Goal: Complete application form

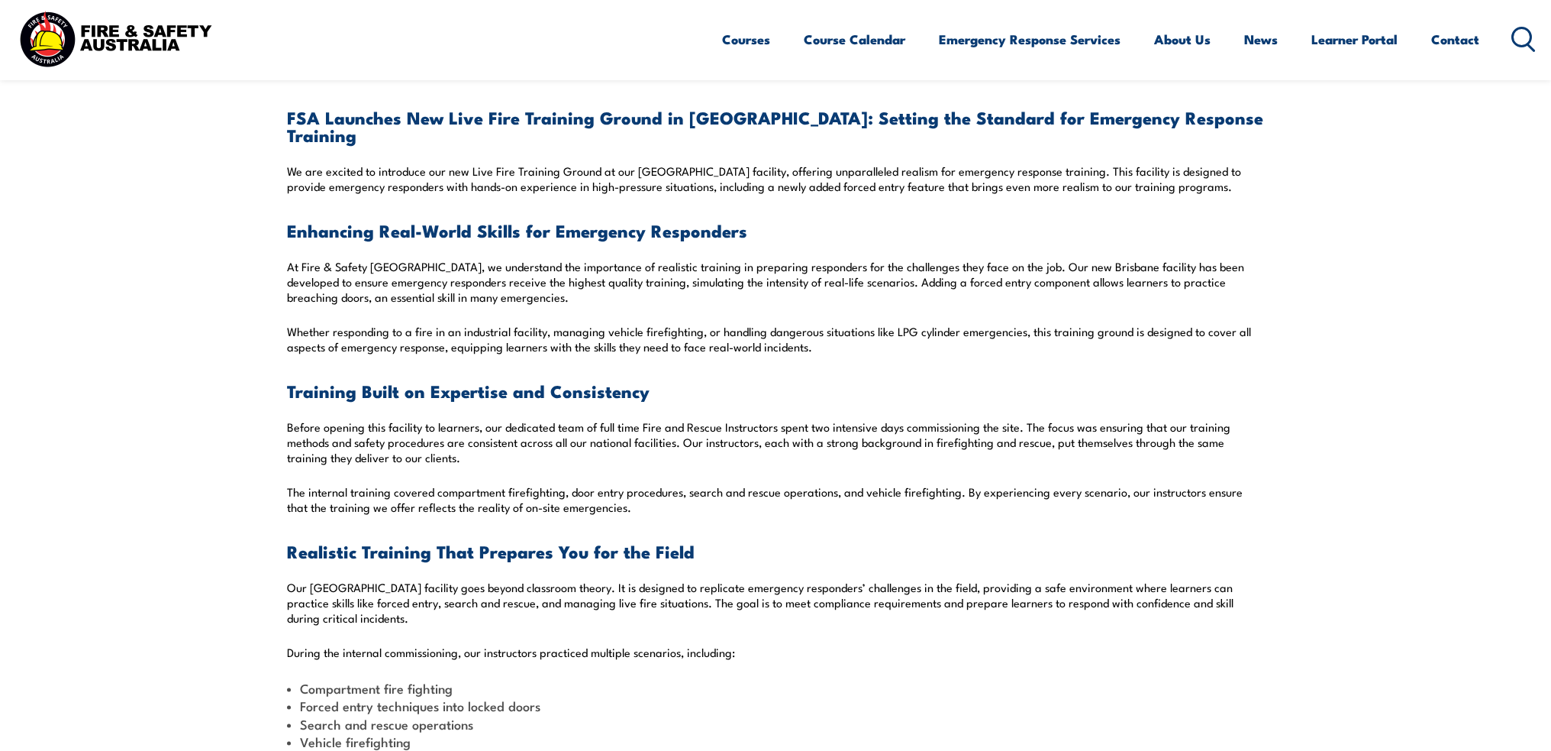
scroll to position [382, 0]
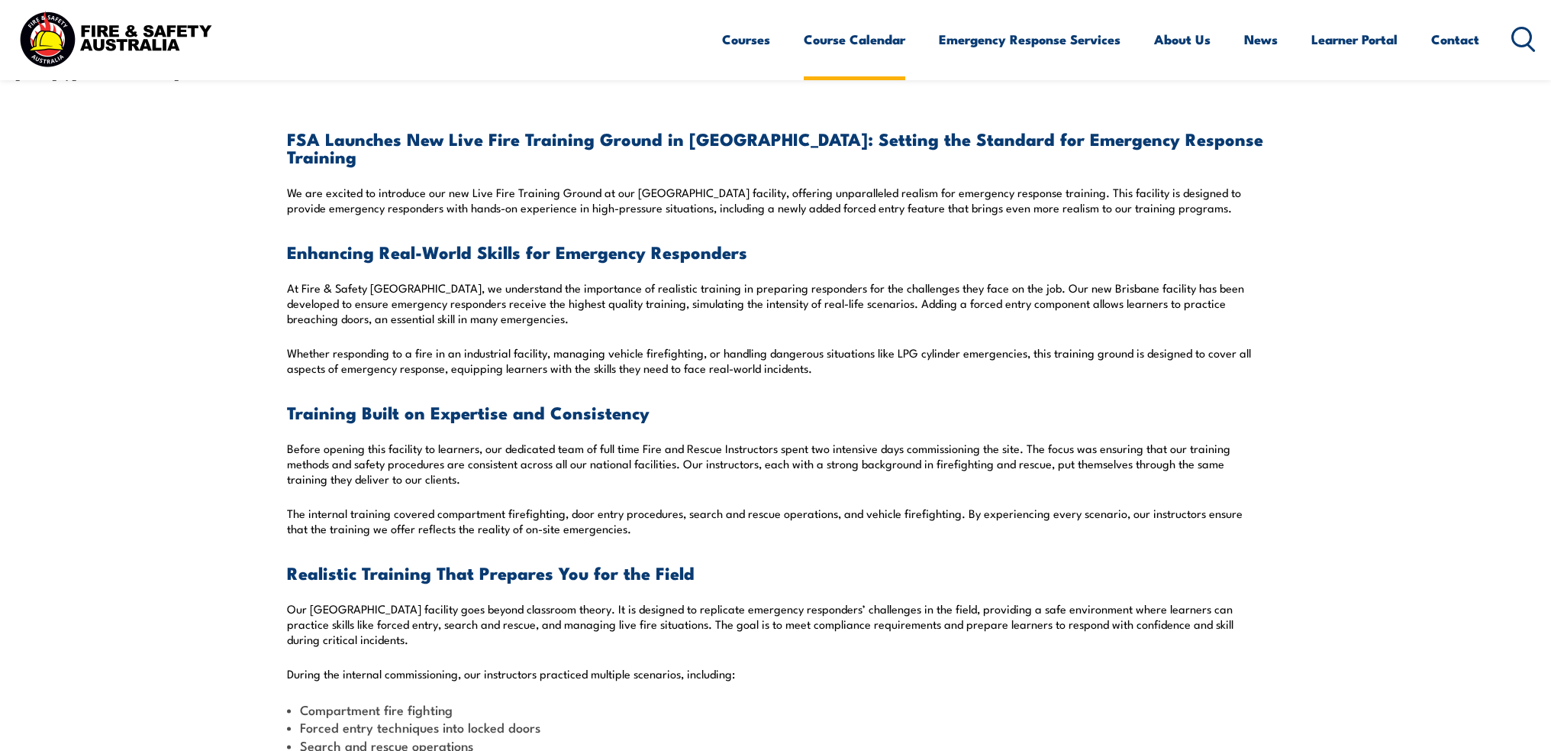
click at [844, 45] on link "Course Calendar" at bounding box center [855, 39] width 102 height 40
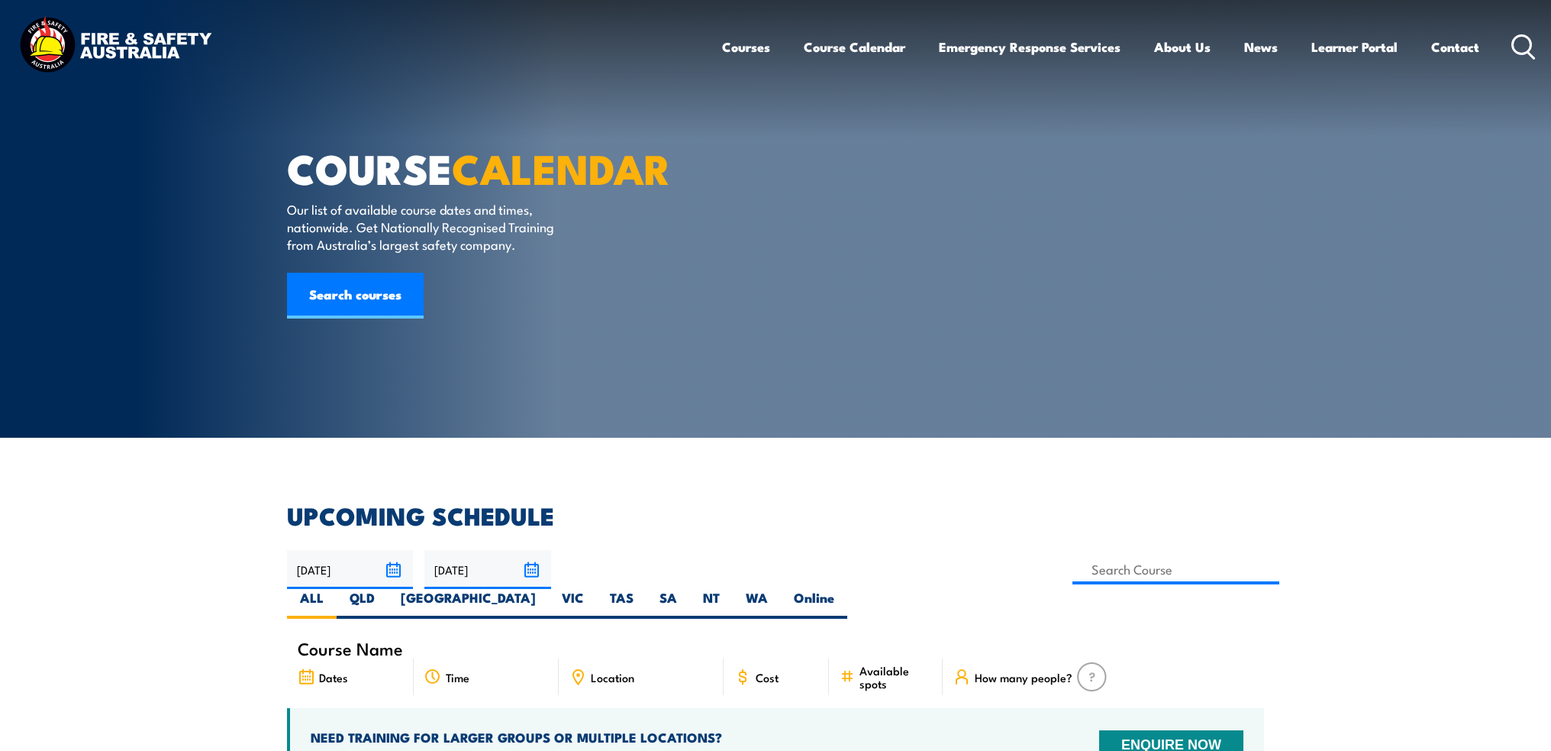
drag, startPoint x: 889, startPoint y: 565, endPoint x: 825, endPoint y: 363, distance: 212.2
click at [388, 589] on label "QLD" at bounding box center [362, 604] width 51 height 30
click at [385, 589] on input "QLD" at bounding box center [380, 594] width 10 height 10
radio input "true"
click at [1073, 565] on input at bounding box center [1176, 569] width 207 height 30
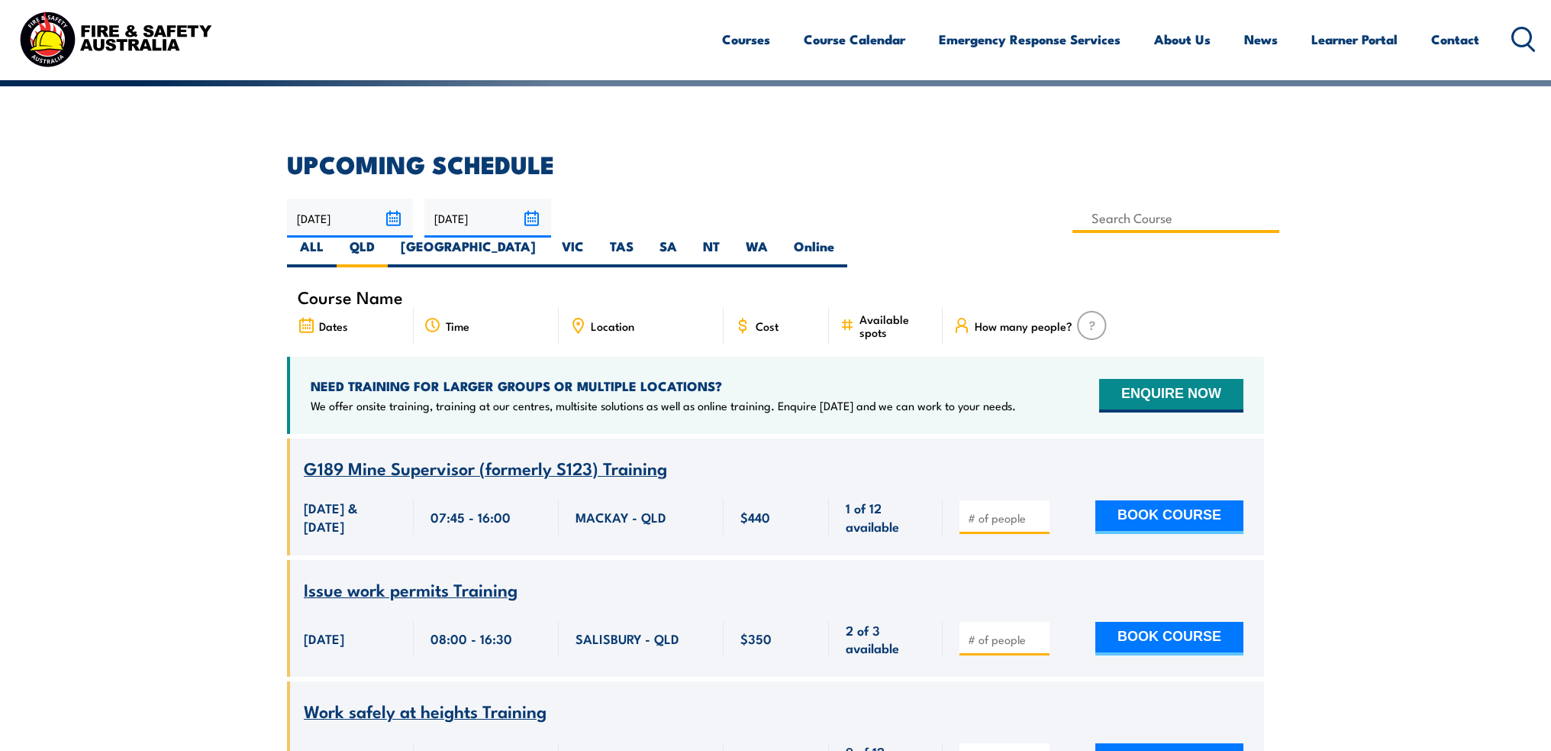
click at [1073, 215] on input at bounding box center [1176, 218] width 207 height 30
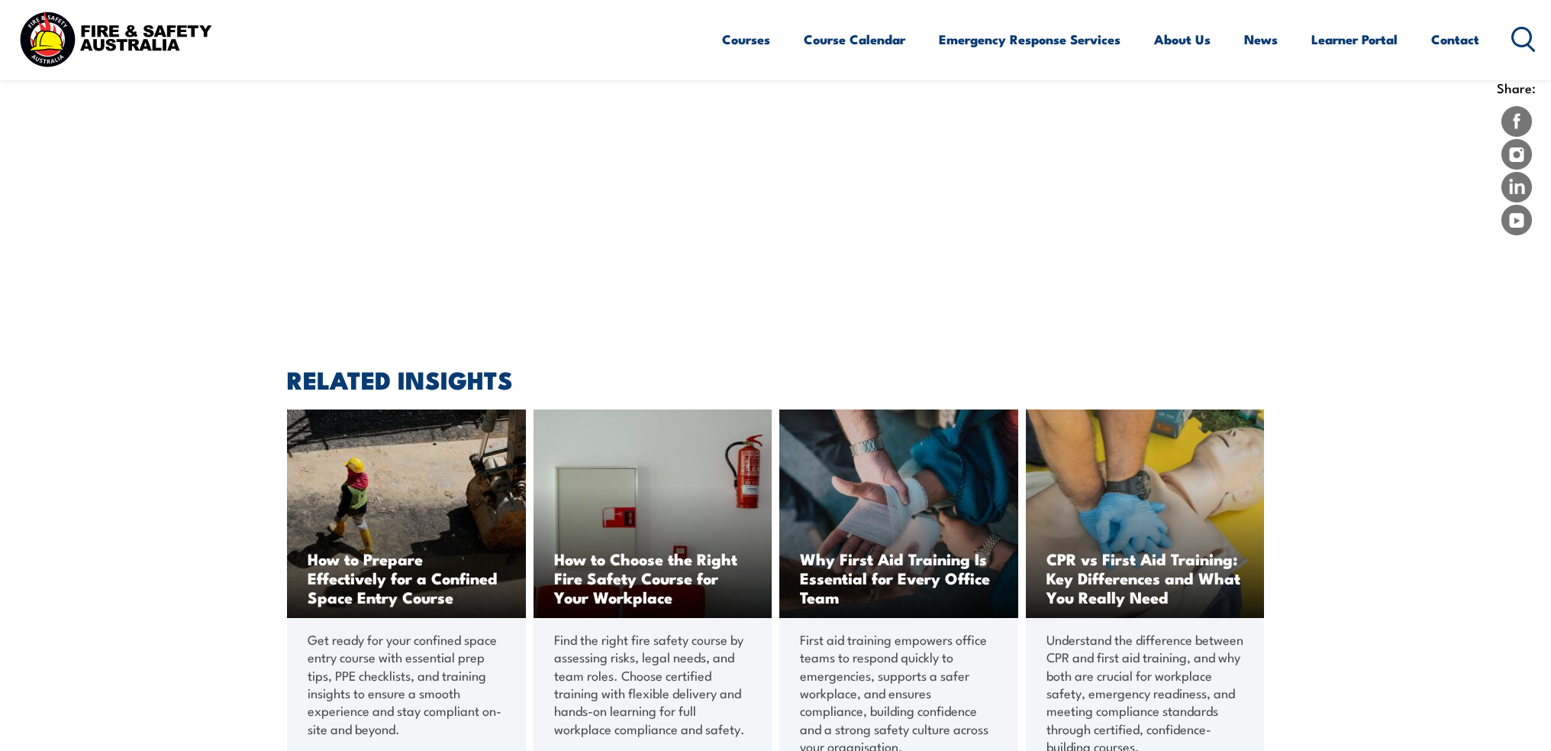
scroll to position [2825, 0]
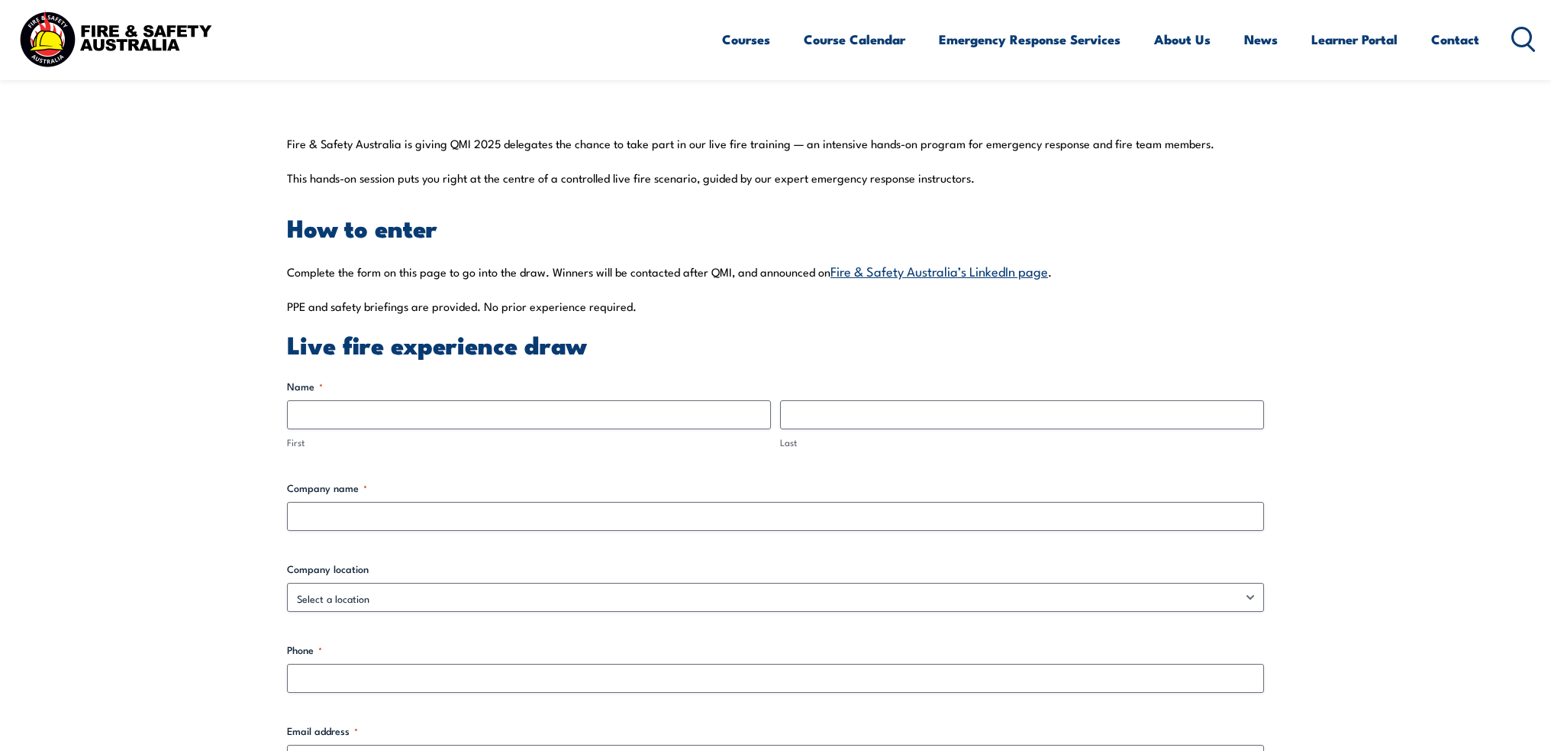
scroll to position [431, 0]
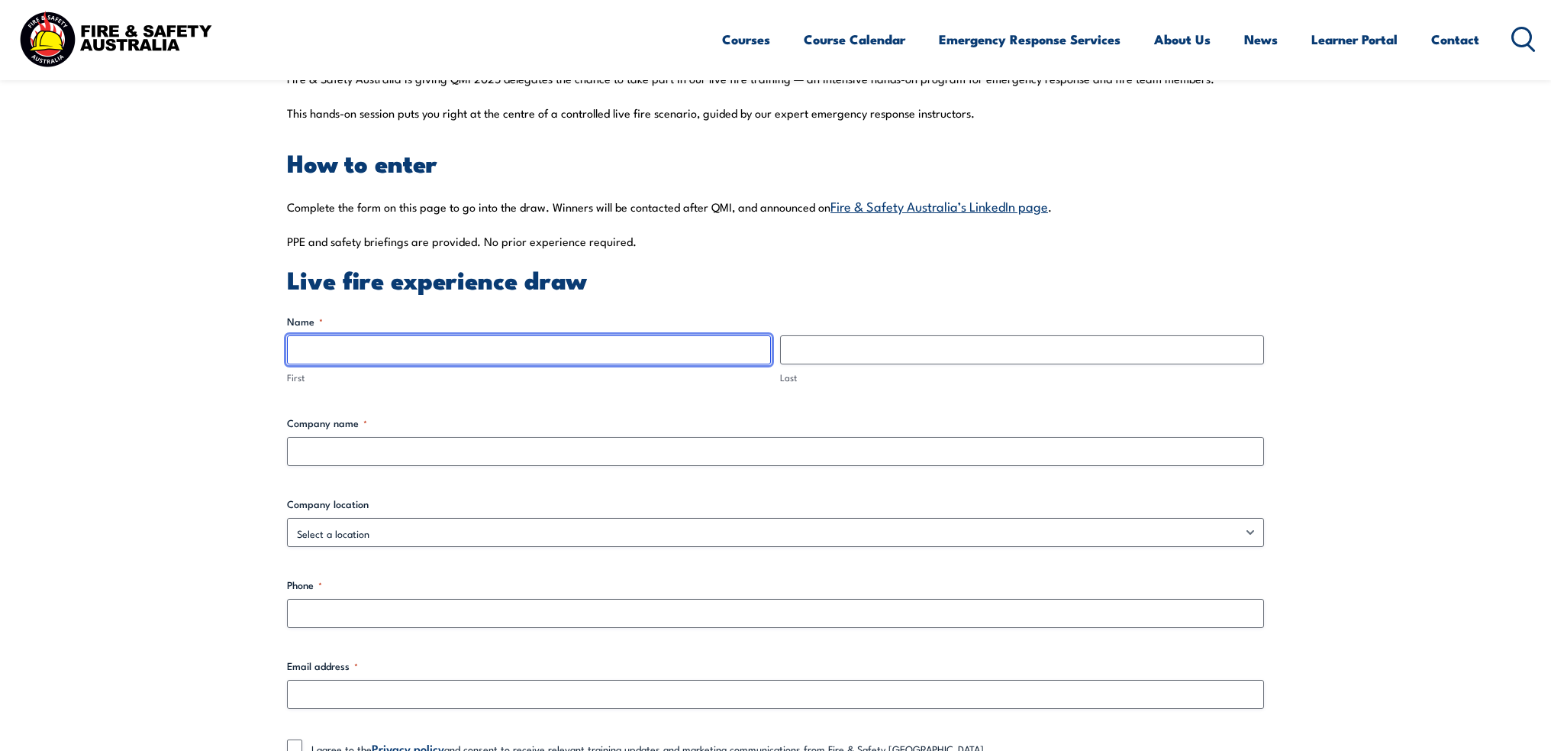
click at [341, 349] on input "First" at bounding box center [529, 349] width 484 height 29
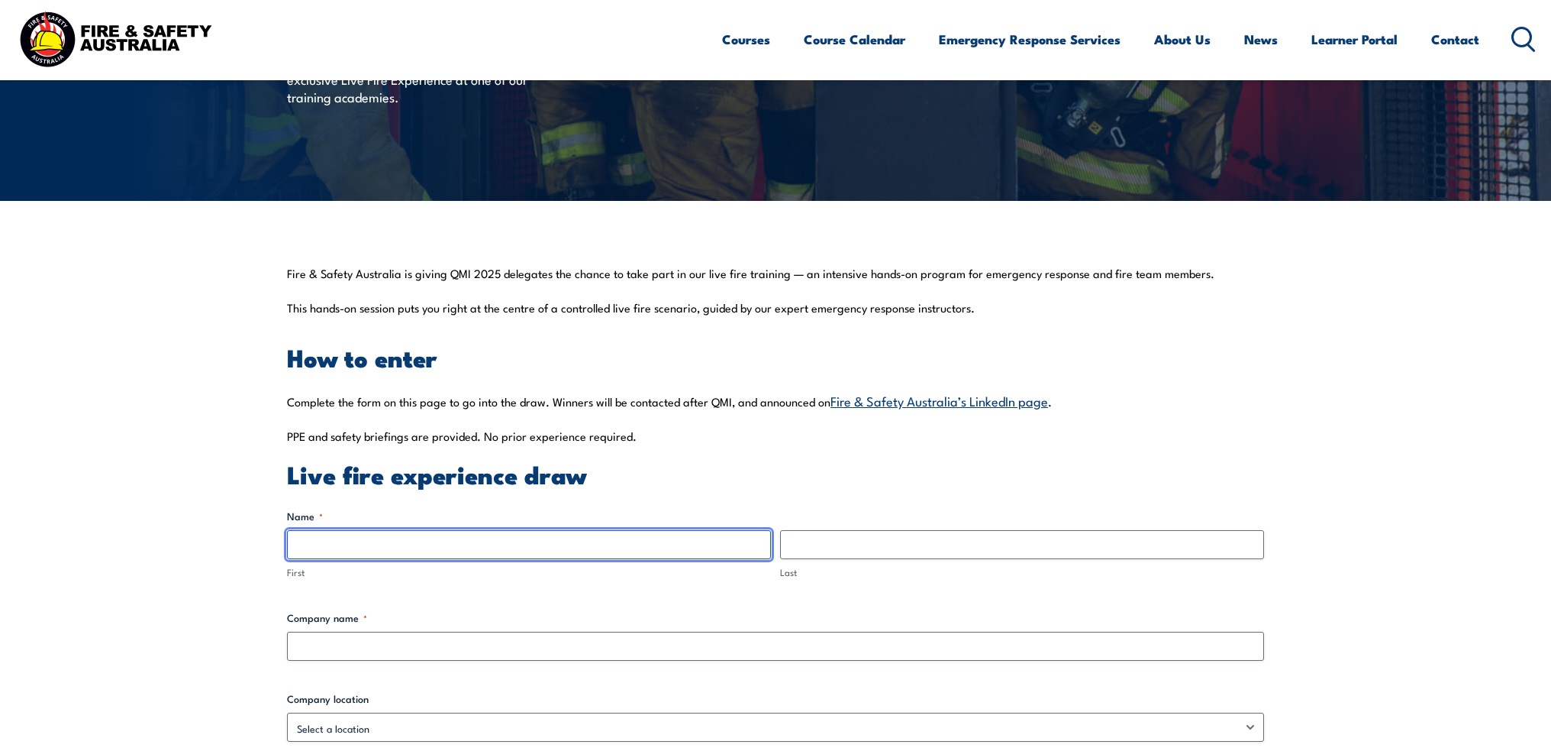
scroll to position [202, 0]
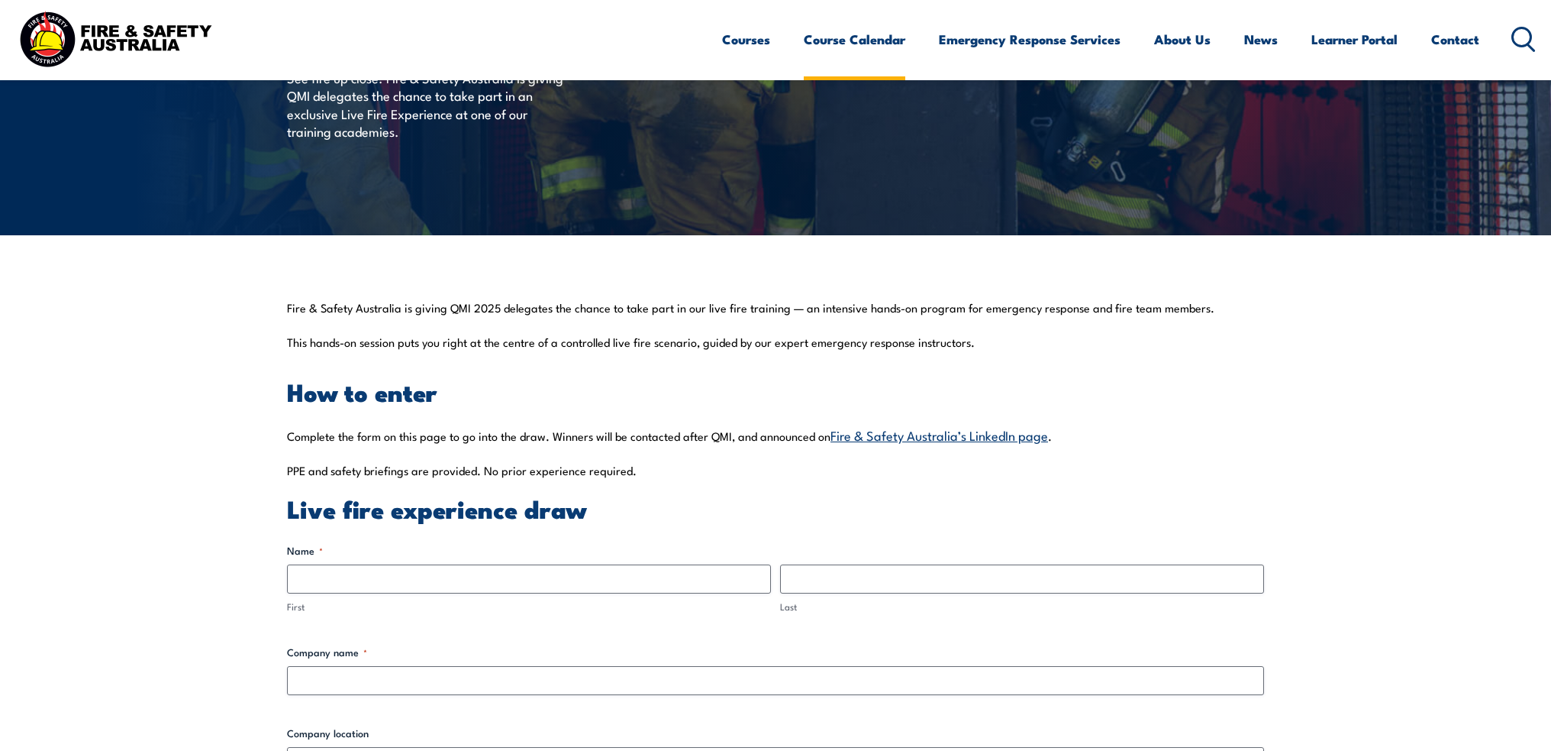
click at [816, 45] on link "Course Calendar" at bounding box center [855, 39] width 102 height 40
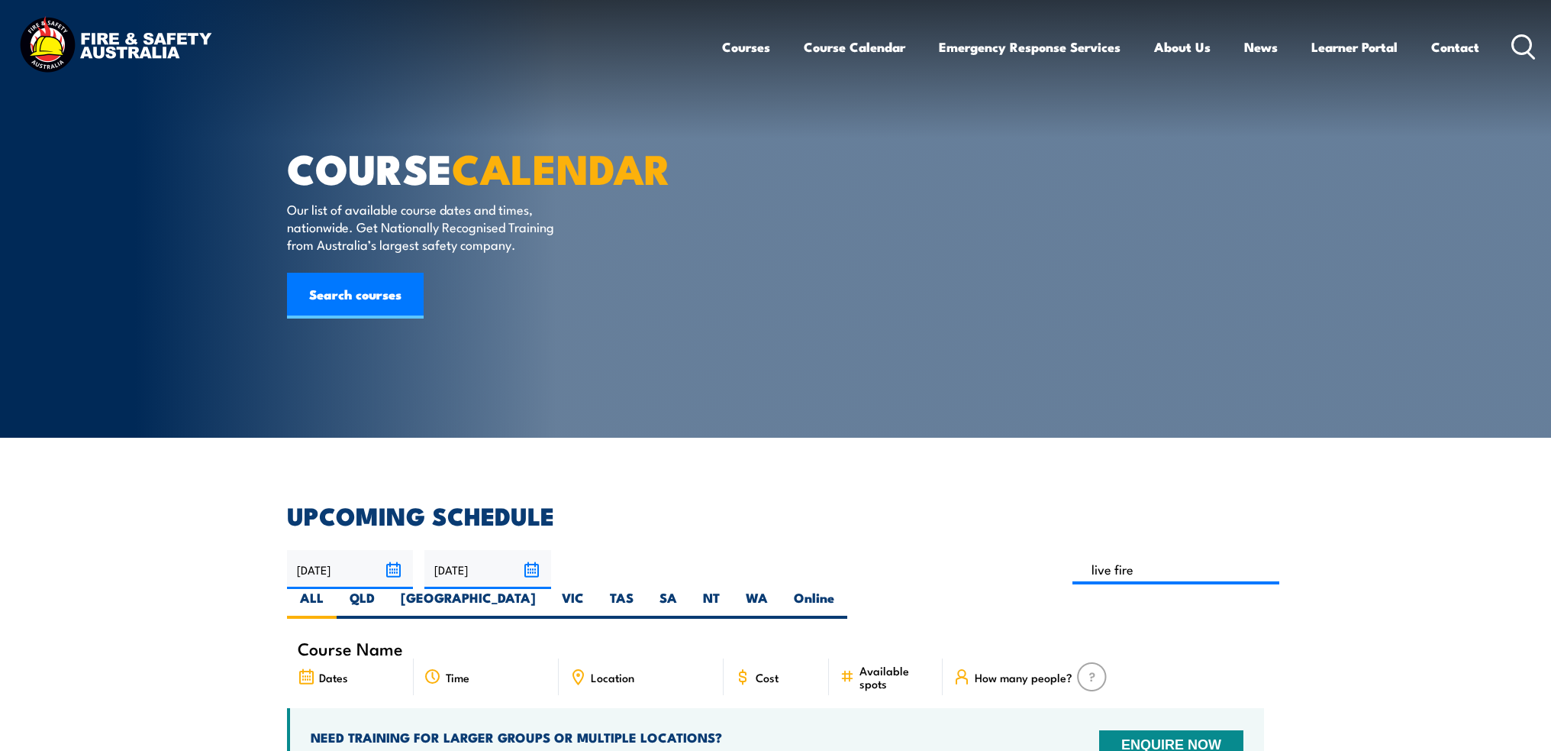
type input "live fire"
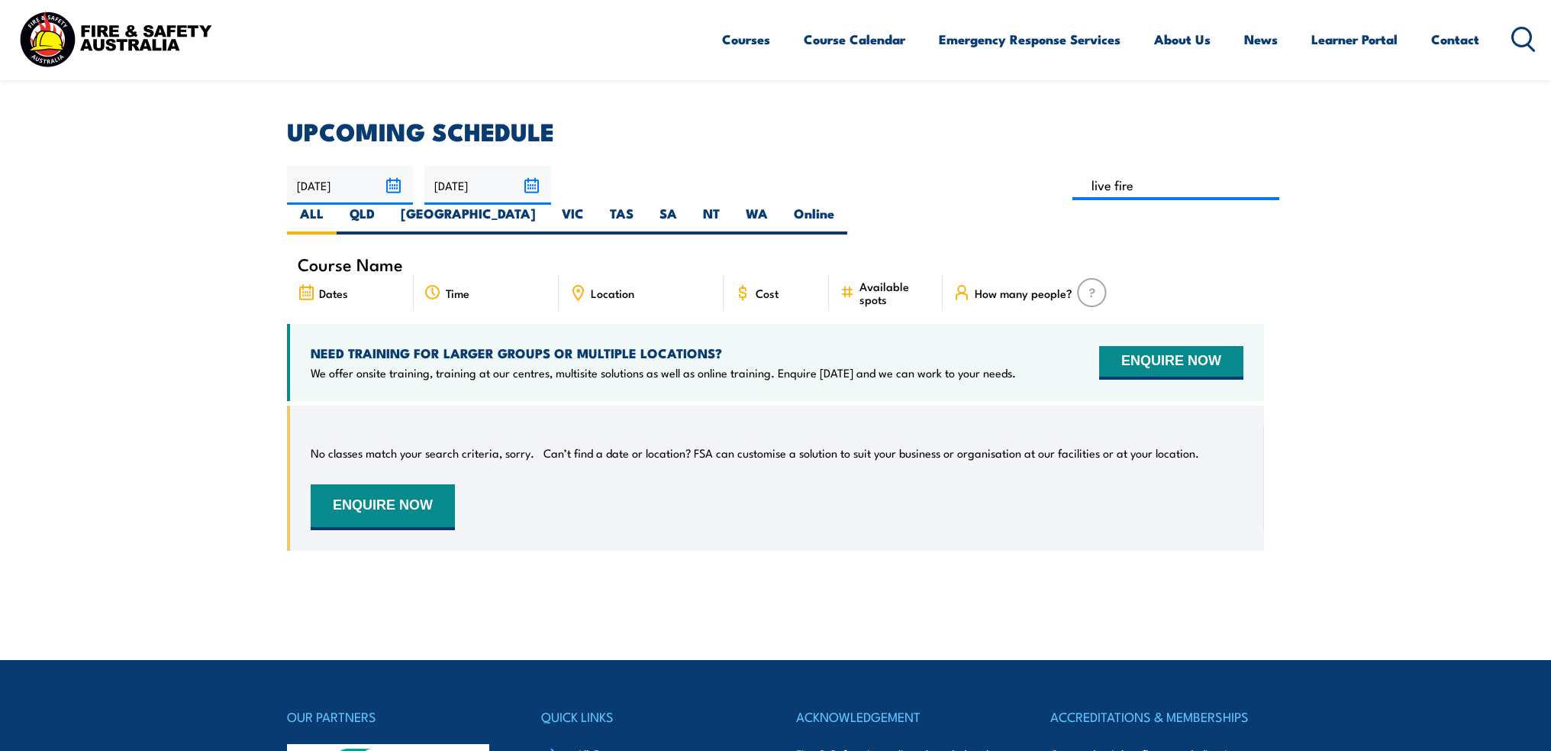
scroll to position [351, 0]
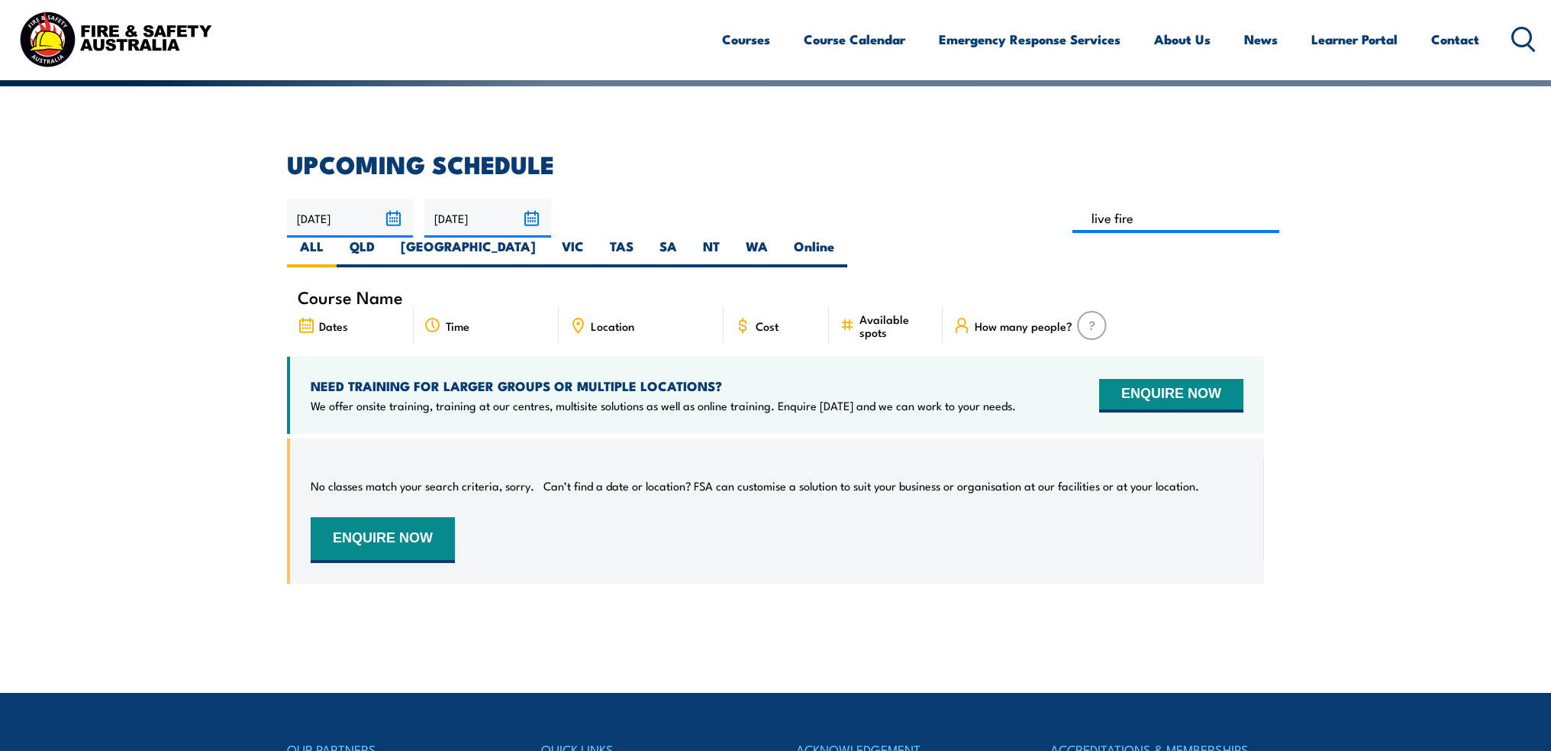
click at [741, 45] on link "Courses" at bounding box center [746, 39] width 48 height 40
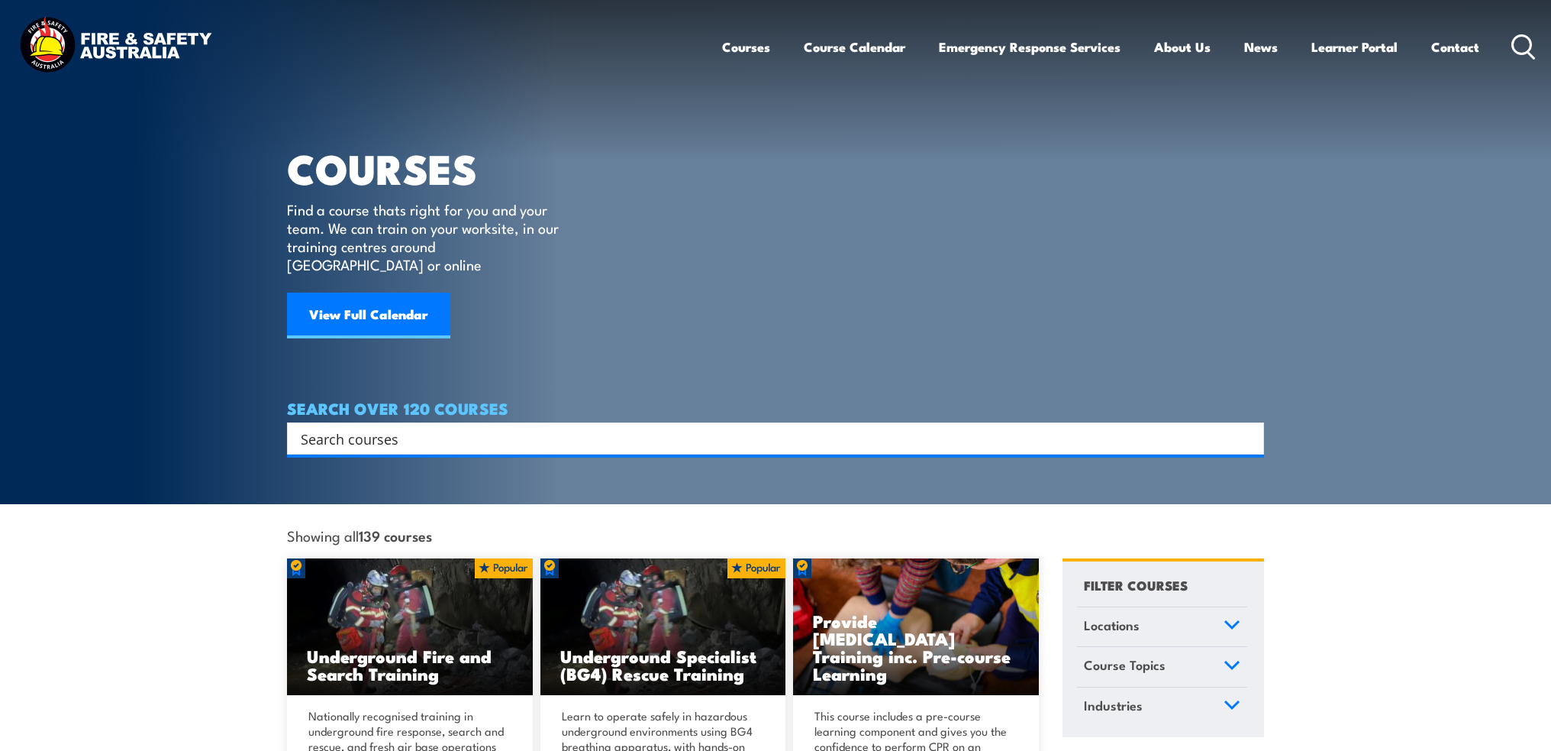
click at [398, 434] on div "Search" at bounding box center [775, 438] width 977 height 32
click at [403, 427] on input "Search input" at bounding box center [766, 438] width 930 height 23
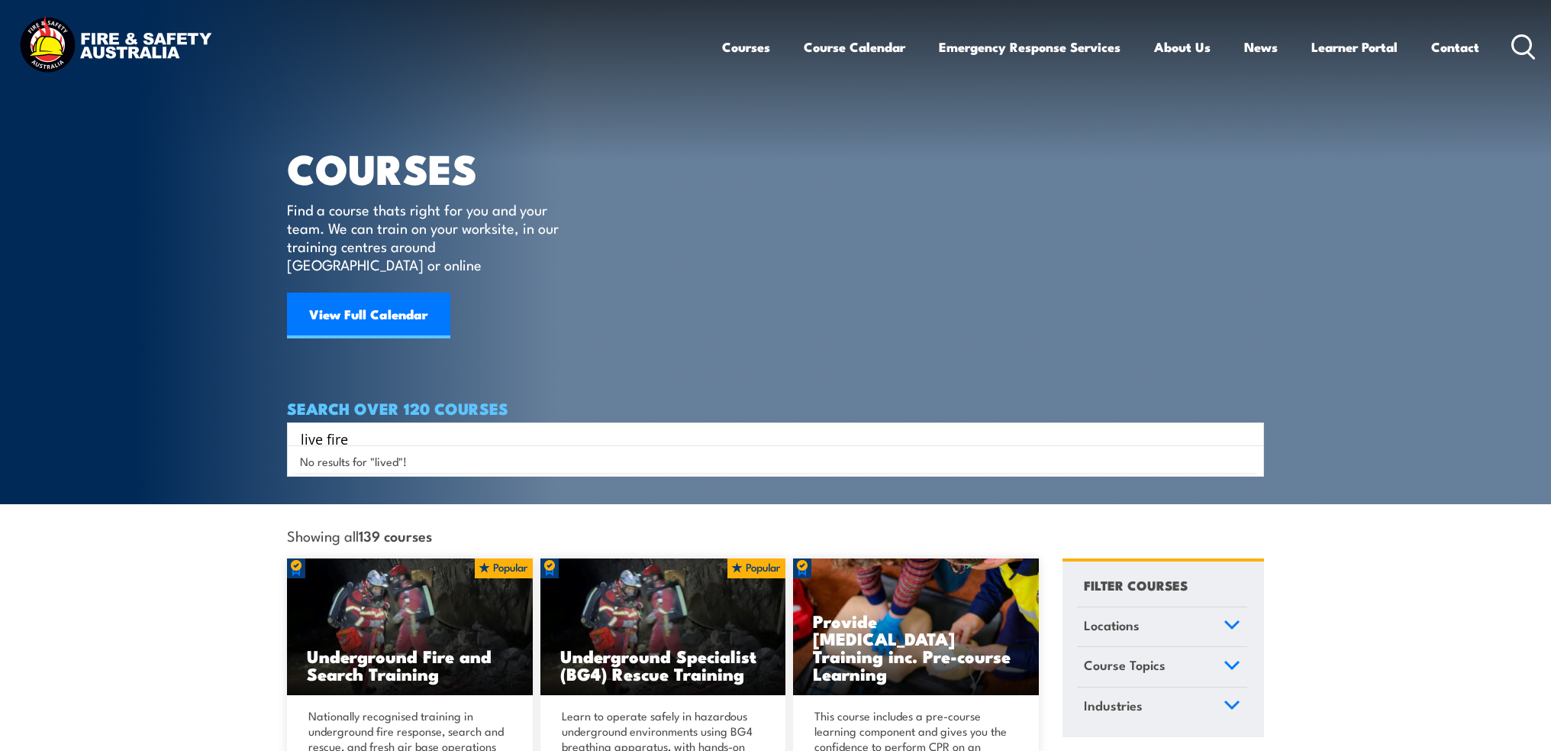
type input "live fire"
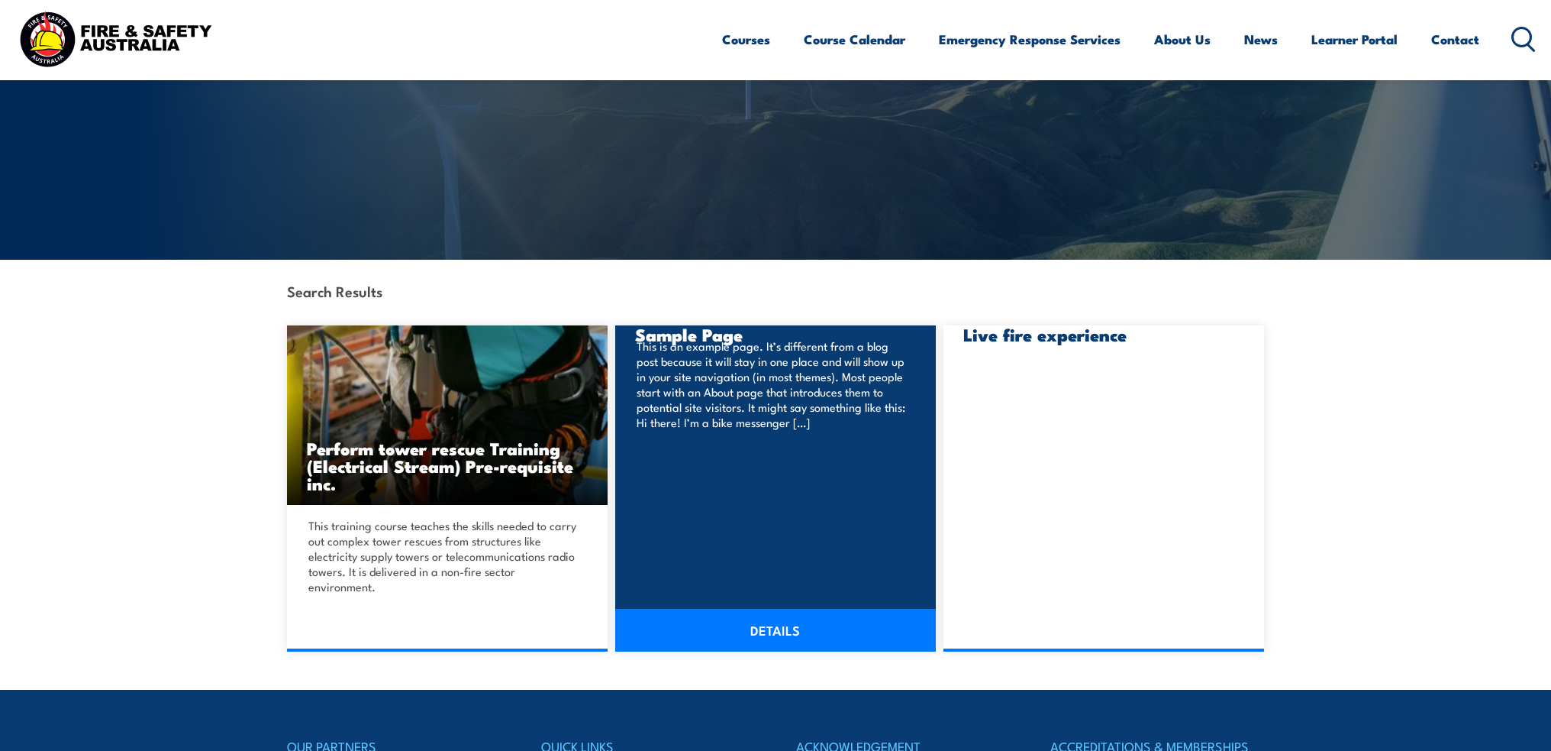
scroll to position [305, 0]
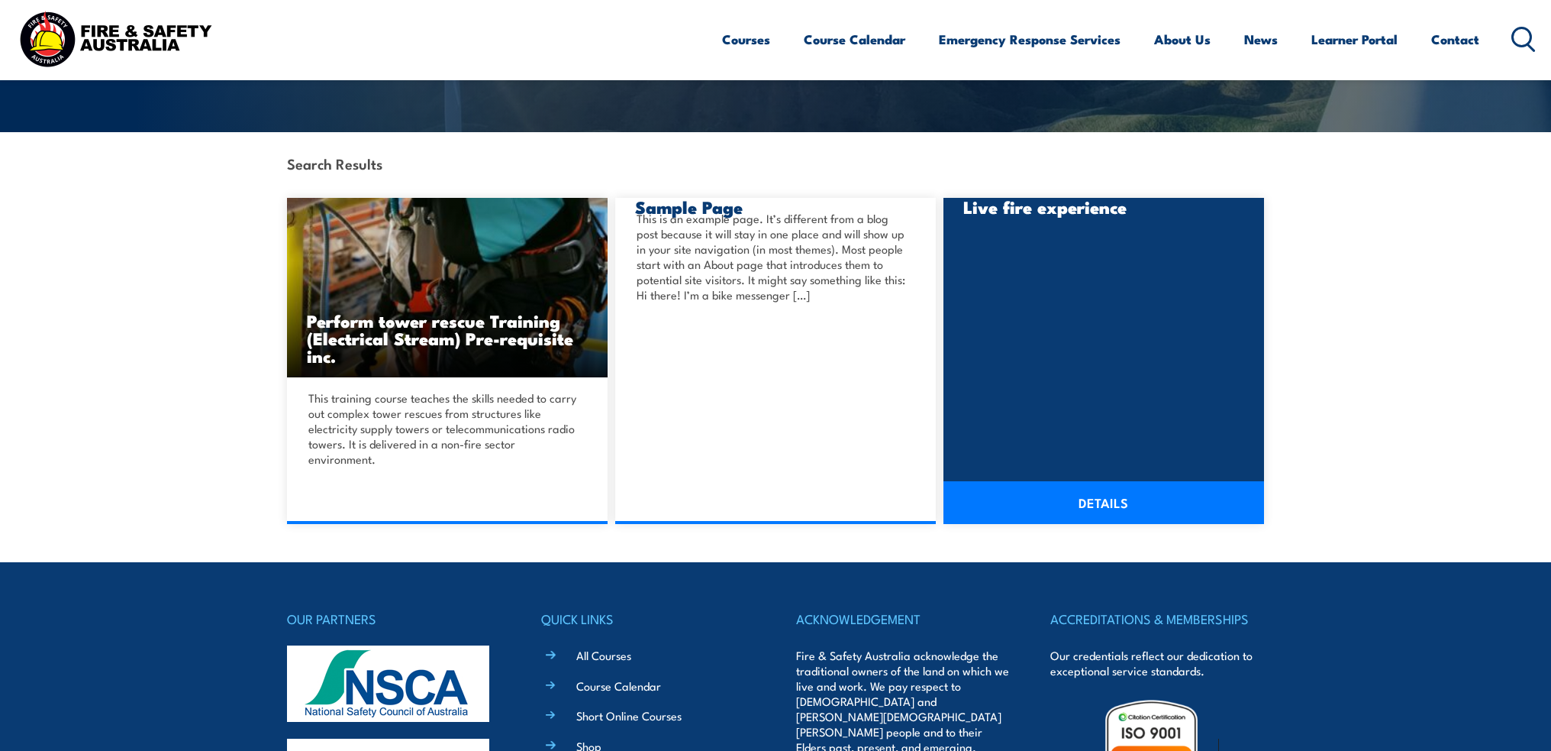
click at [1096, 430] on div "Live fire experience DETAILS" at bounding box center [1104, 361] width 321 height 326
click at [1014, 202] on h3 "Live fire experience" at bounding box center [1104, 207] width 281 height 18
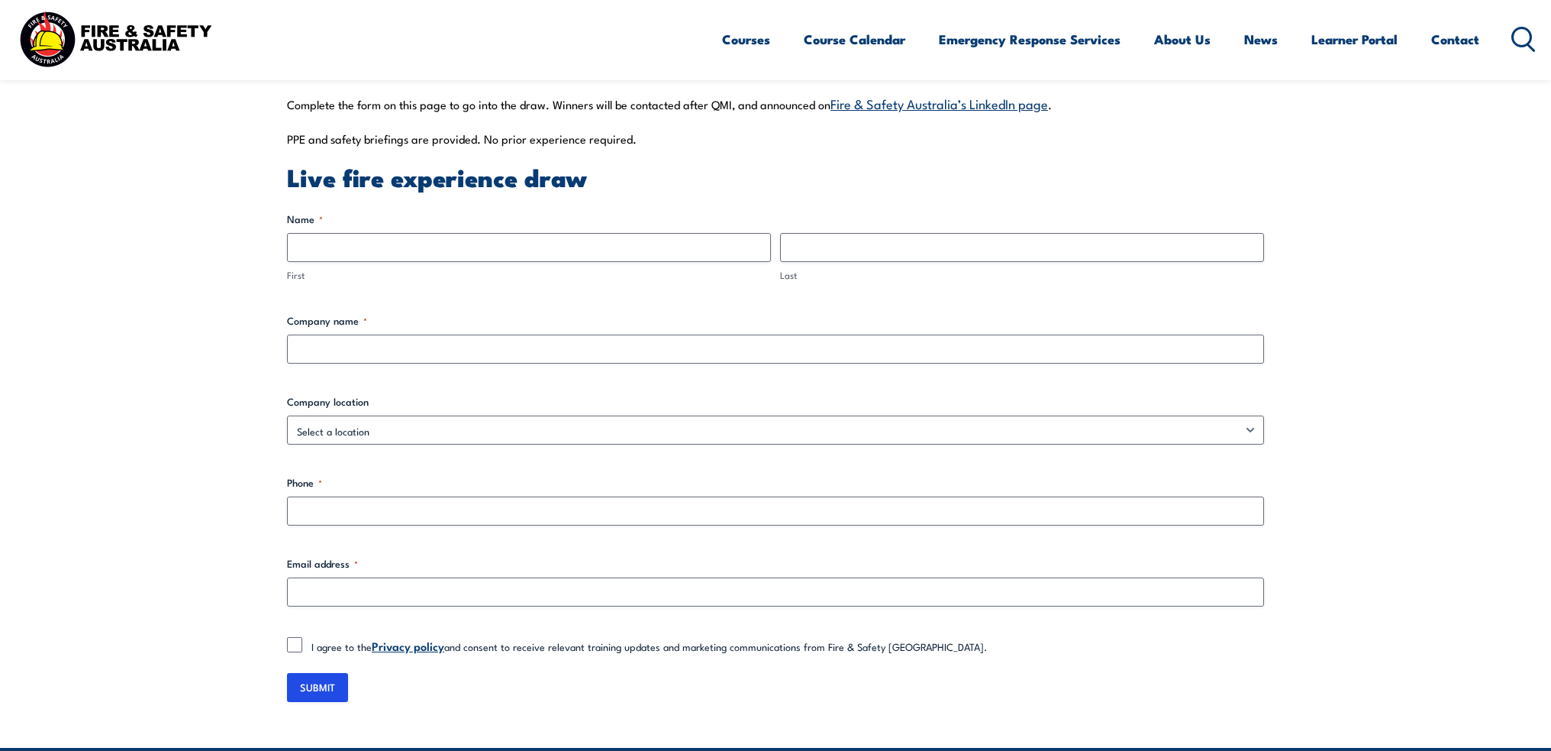
scroll to position [534, 0]
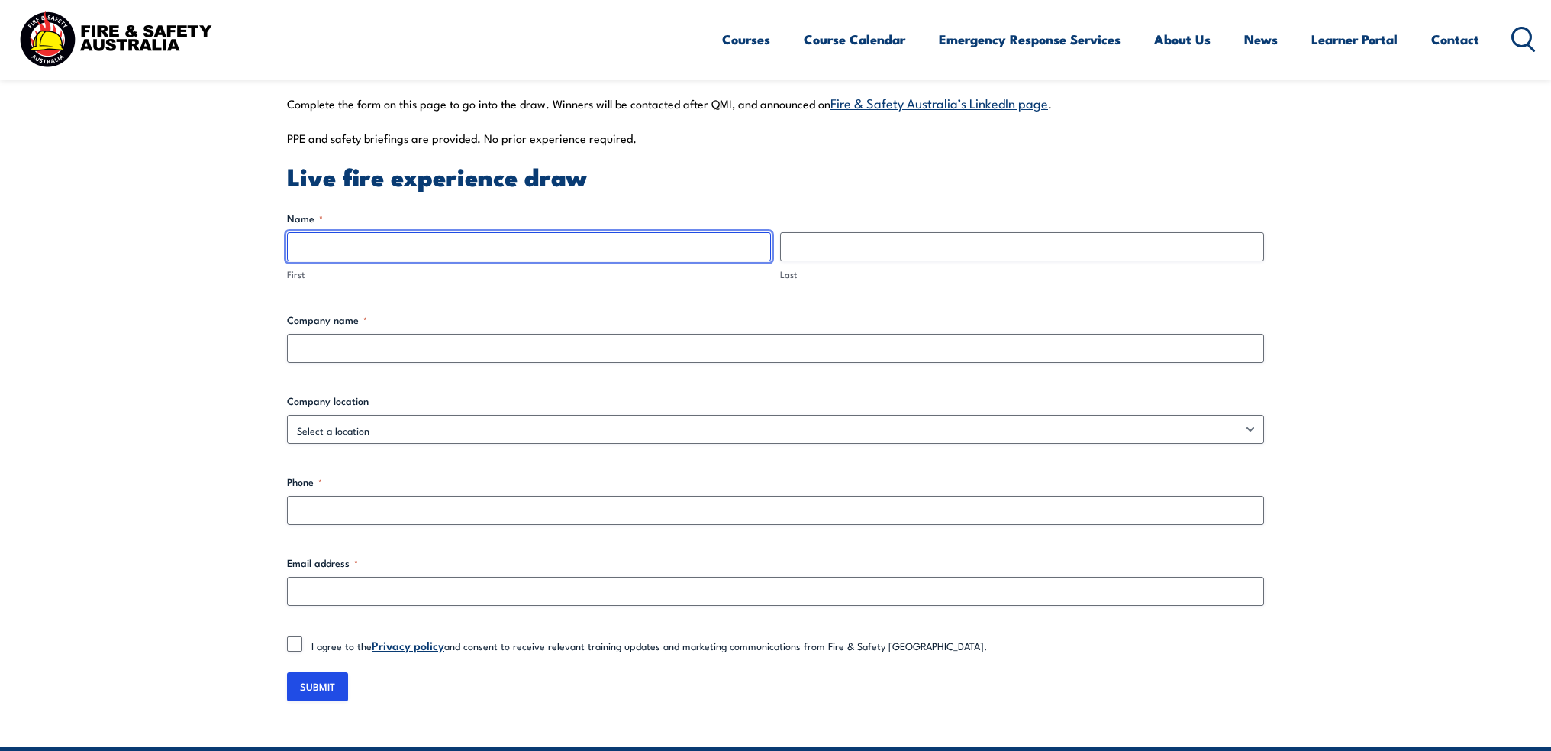
click at [354, 254] on input "First" at bounding box center [529, 246] width 484 height 29
type input "Lachlan"
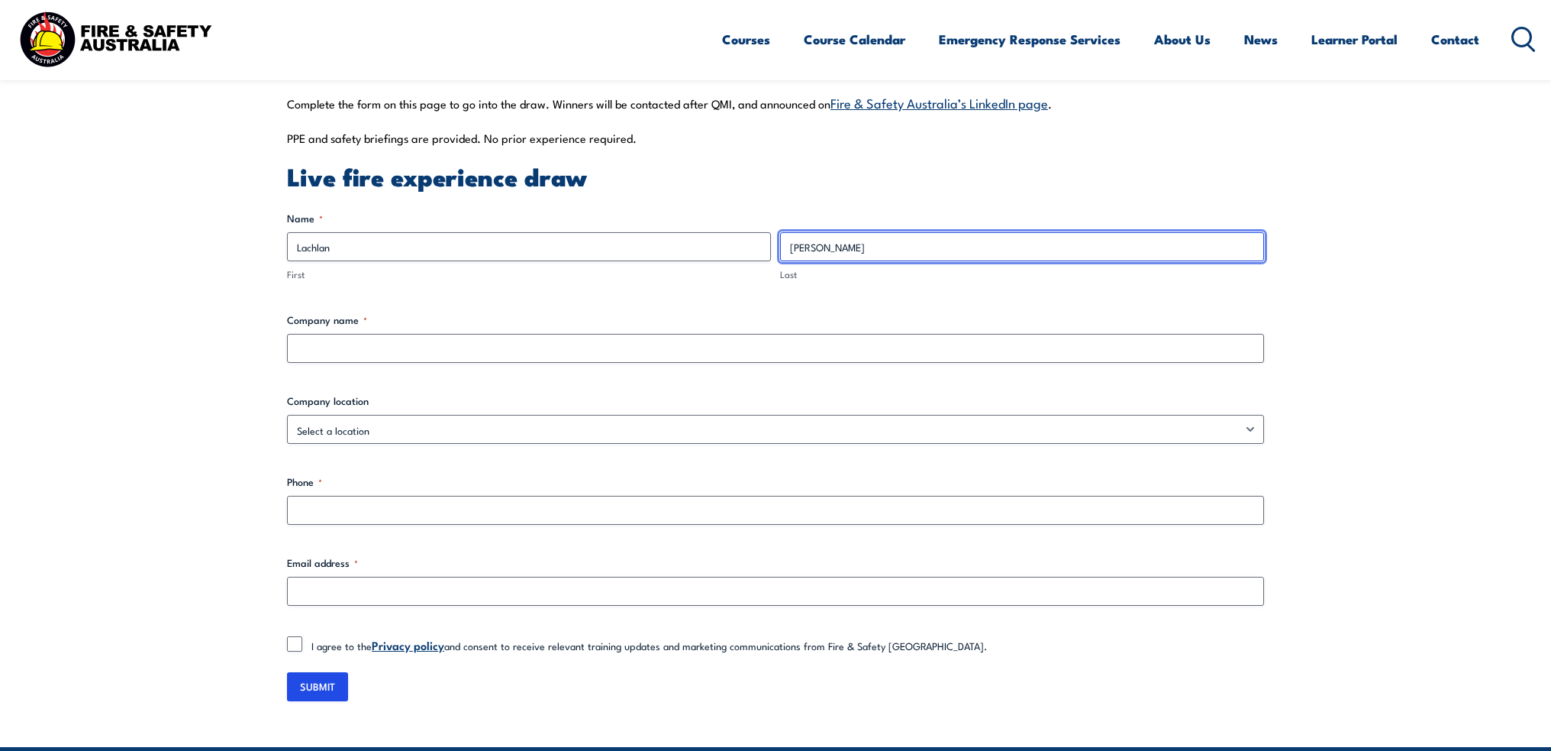
type input "Francis"
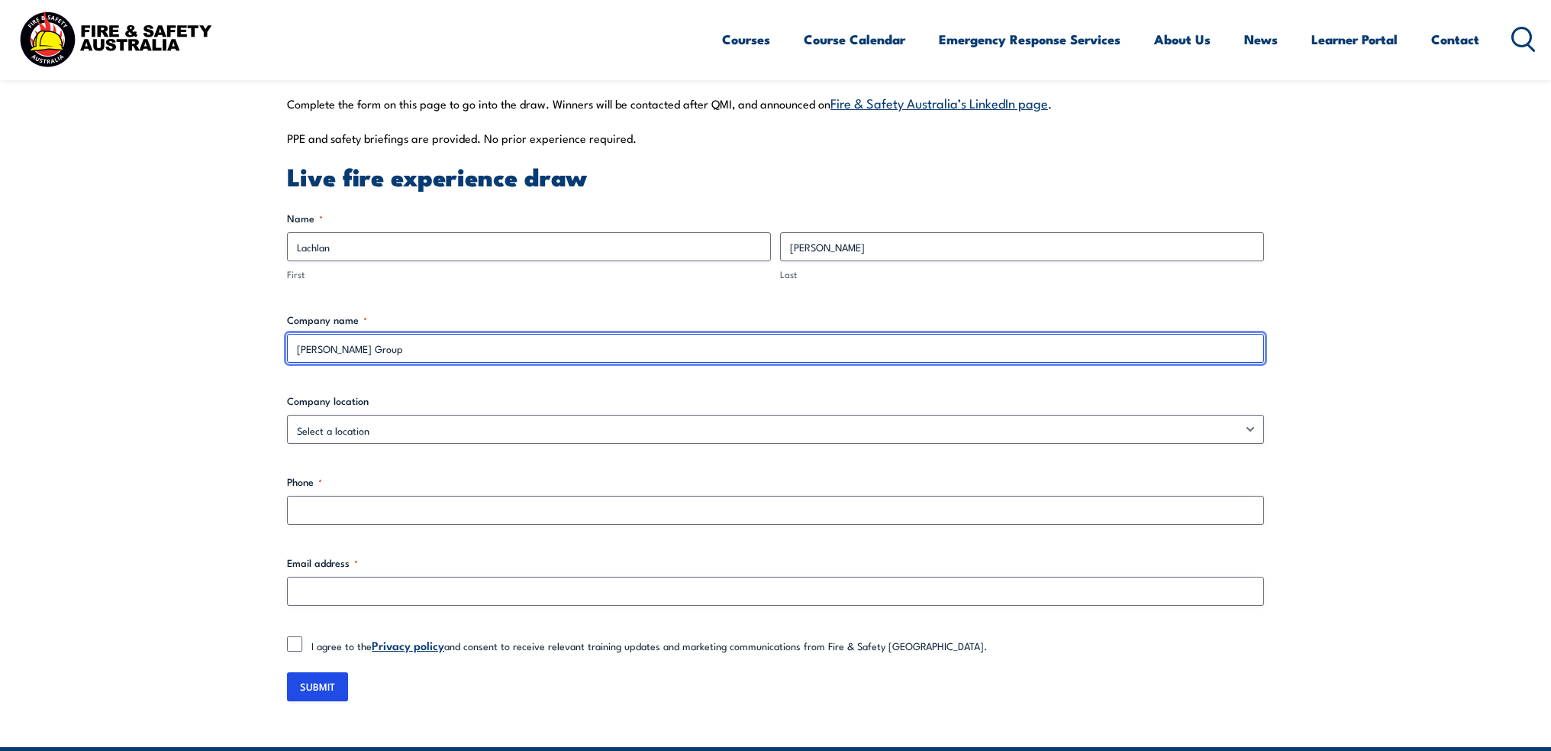
type input "Minerva Group"
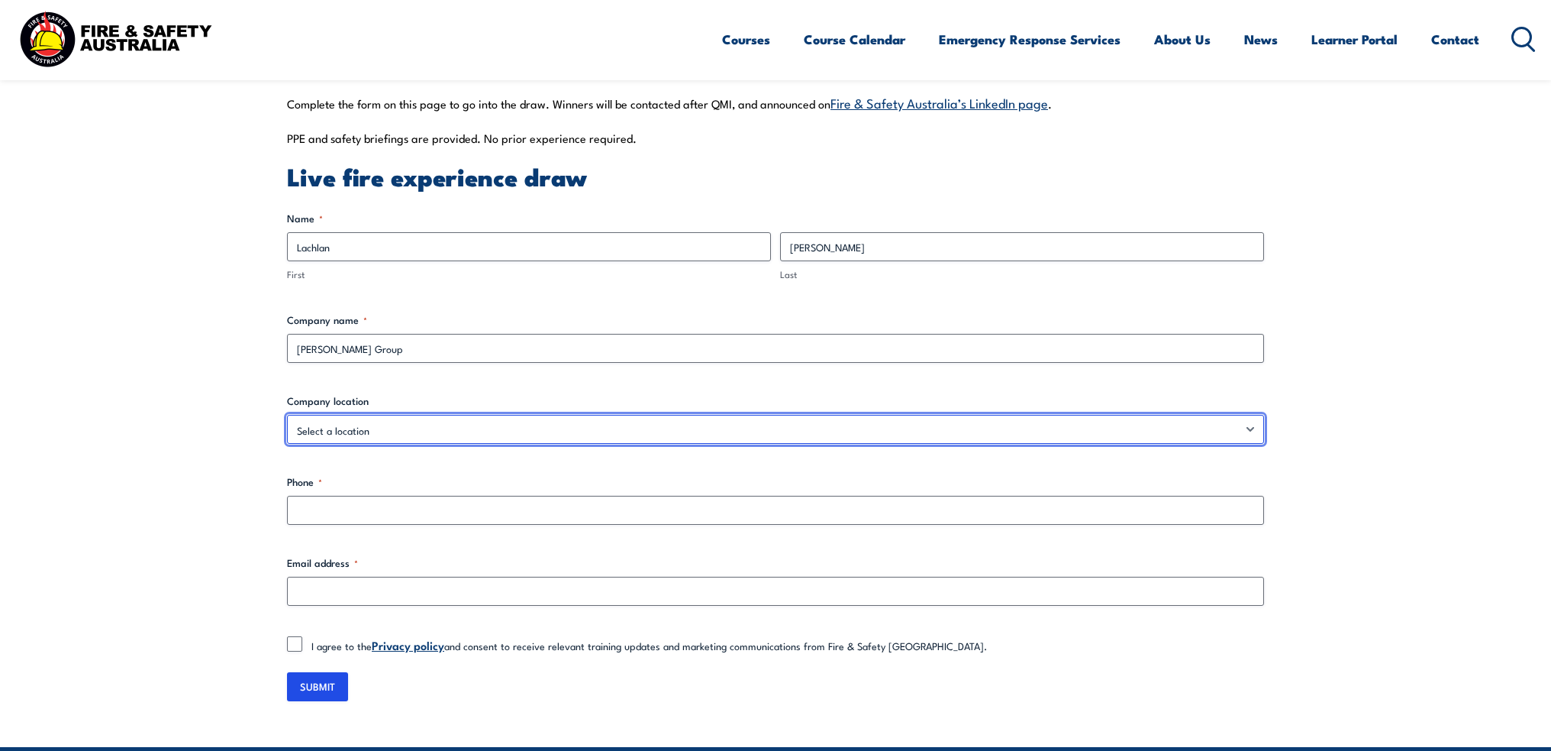
click at [593, 423] on select "Select a location Australian Capital Territory New South Wales Northern Territo…" at bounding box center [775, 429] width 977 height 29
select select "Queensland"
click at [287, 415] on select "Select a location Australian Capital Territory New South Wales Northern Territo…" at bounding box center [775, 429] width 977 height 29
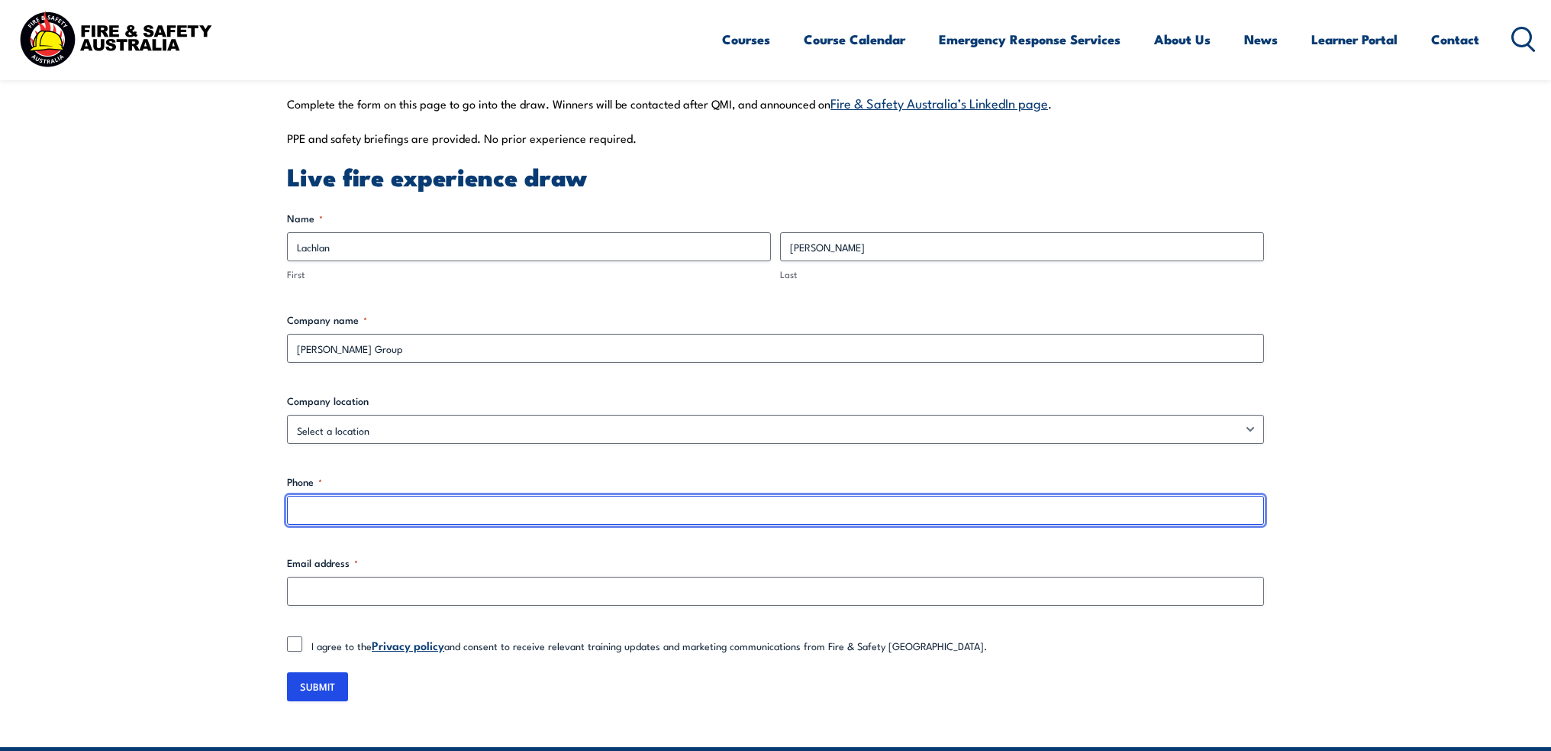
click at [345, 508] on input "Phone *" at bounding box center [775, 510] width 977 height 29
type input "0438435638"
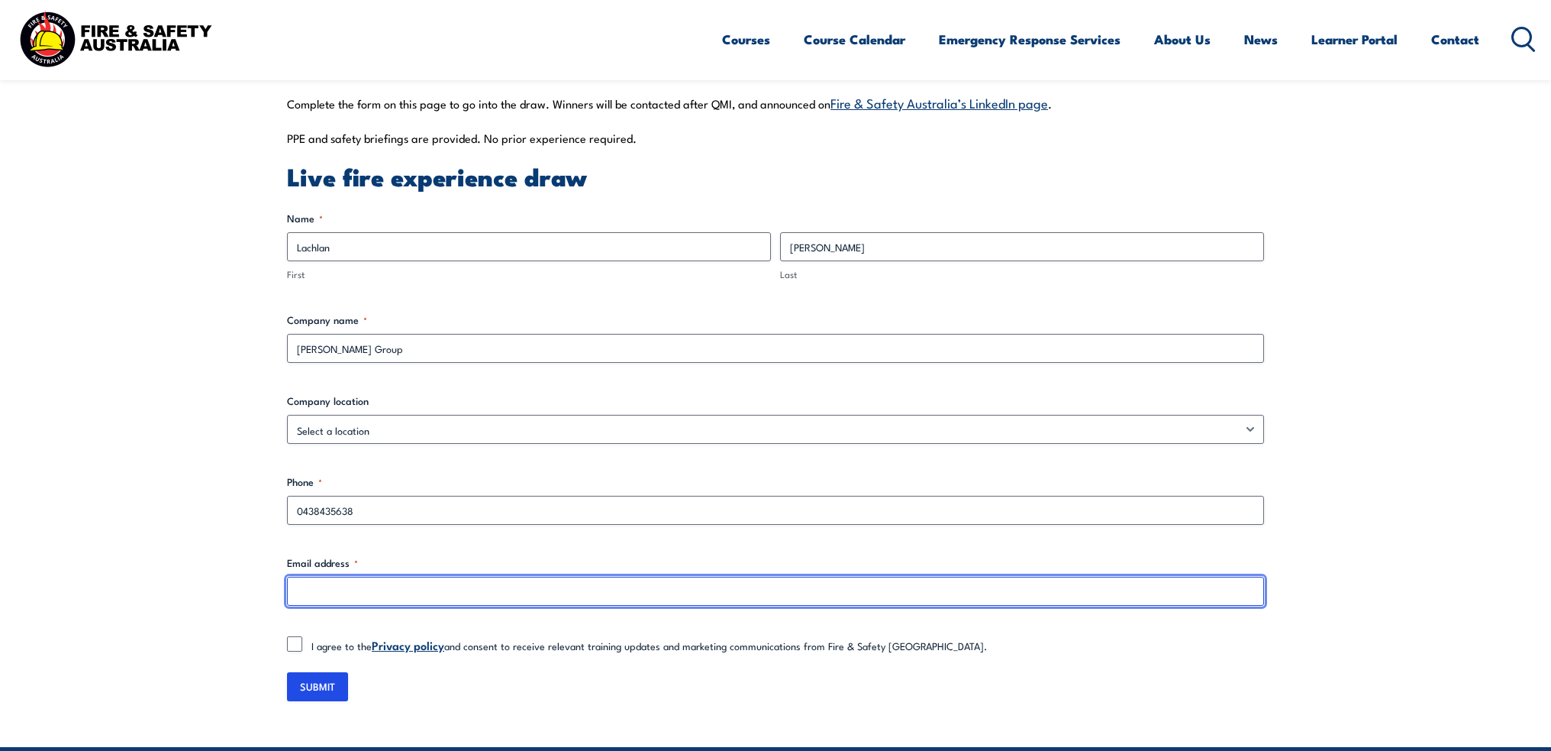
click at [306, 588] on input "Email address *" at bounding box center [775, 590] width 977 height 29
type input "lachlan@minervagroup.com.au"
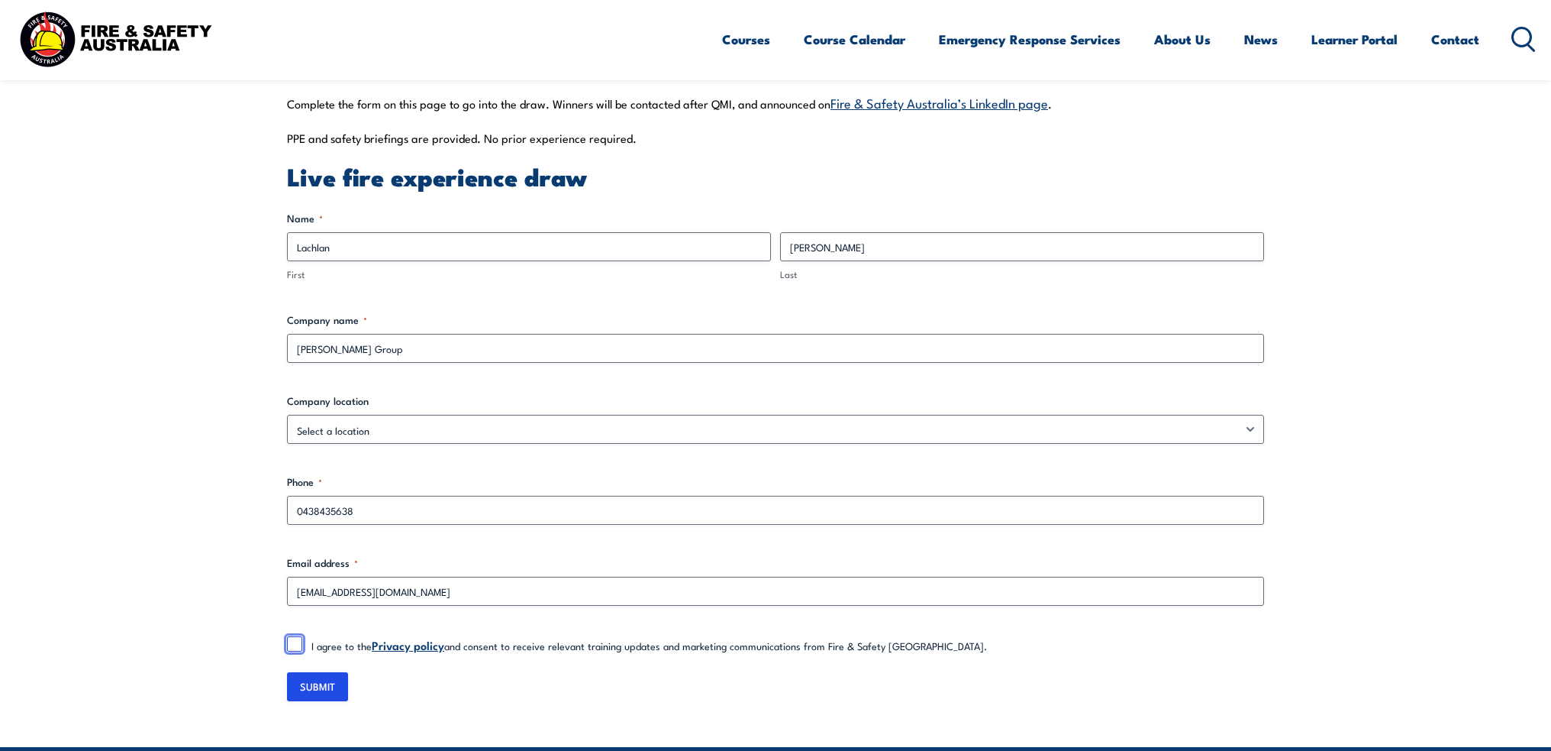
click at [289, 641] on input "I agree to the Privacy policy and consent to receive relevant training updates …" at bounding box center [294, 643] width 15 height 15
checkbox input "true"
click at [316, 687] on input "SUBMIT" at bounding box center [317, 686] width 61 height 29
